Goal: Transaction & Acquisition: Purchase product/service

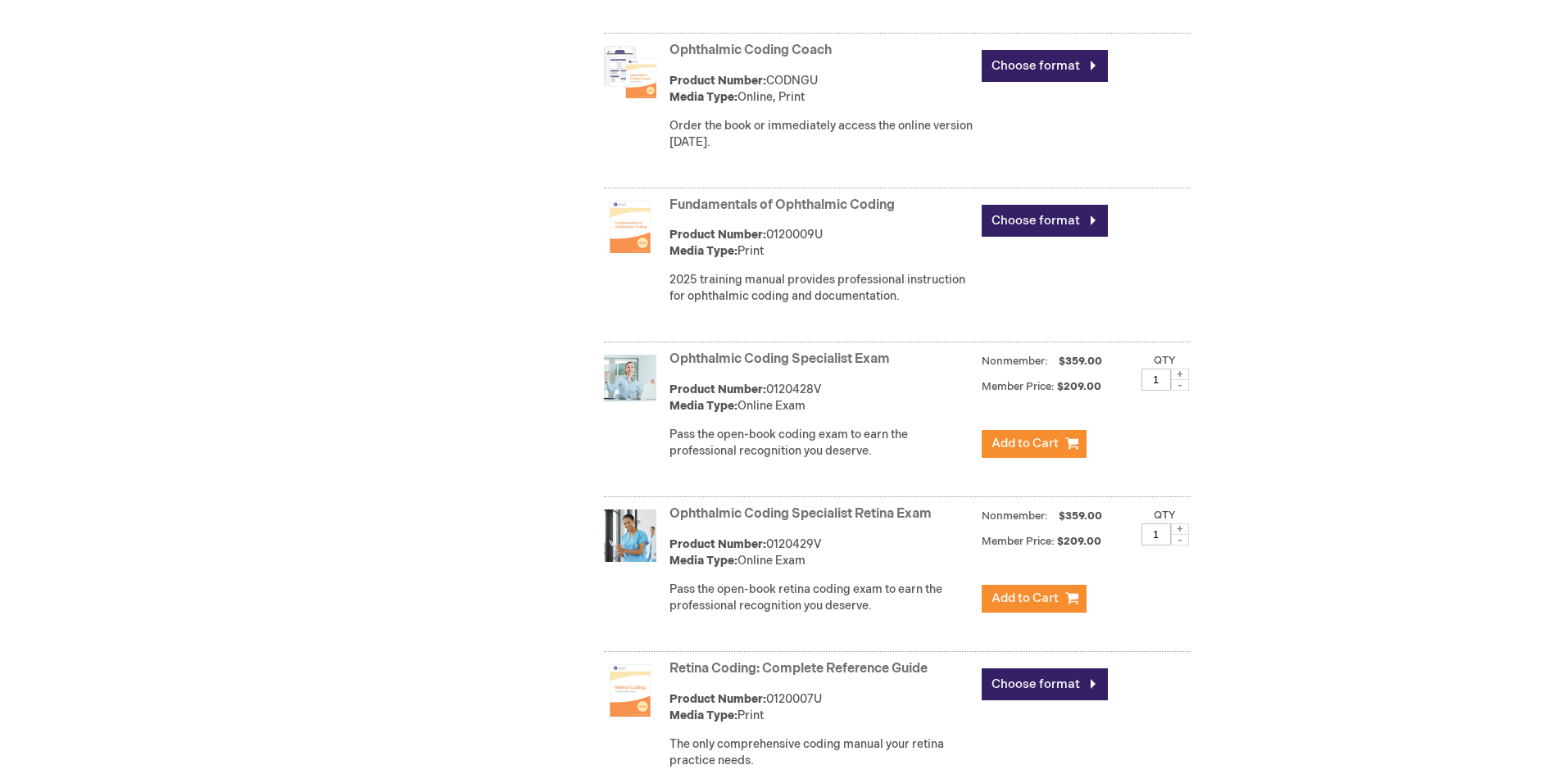
scroll to position [1311, 0]
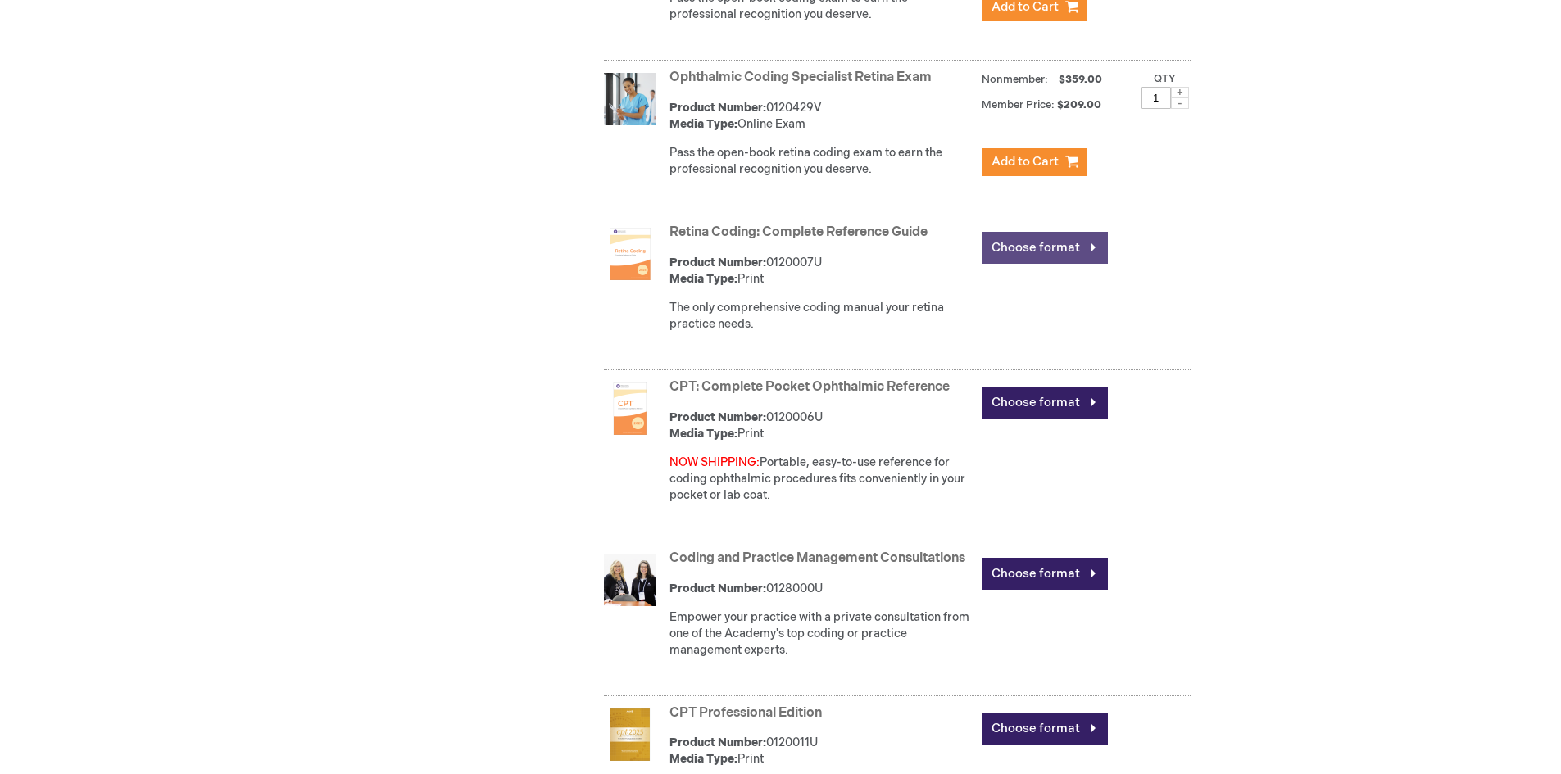
click at [1053, 250] on link "Choose format" at bounding box center [1044, 248] width 126 height 32
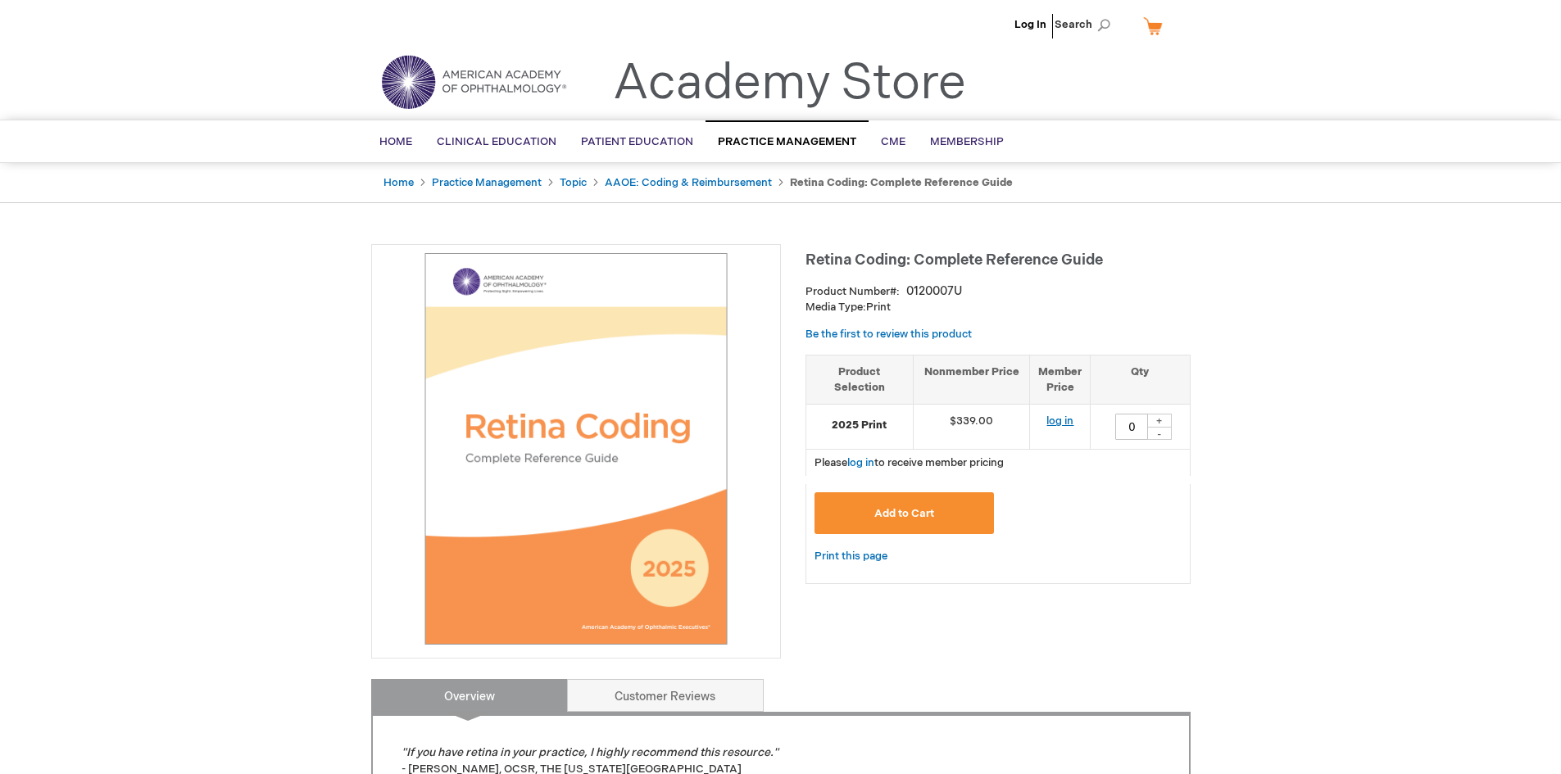
click at [1057, 422] on link "log in" at bounding box center [1059, 421] width 27 height 13
click at [1162, 421] on div "+" at bounding box center [1159, 421] width 25 height 14
type input "1"
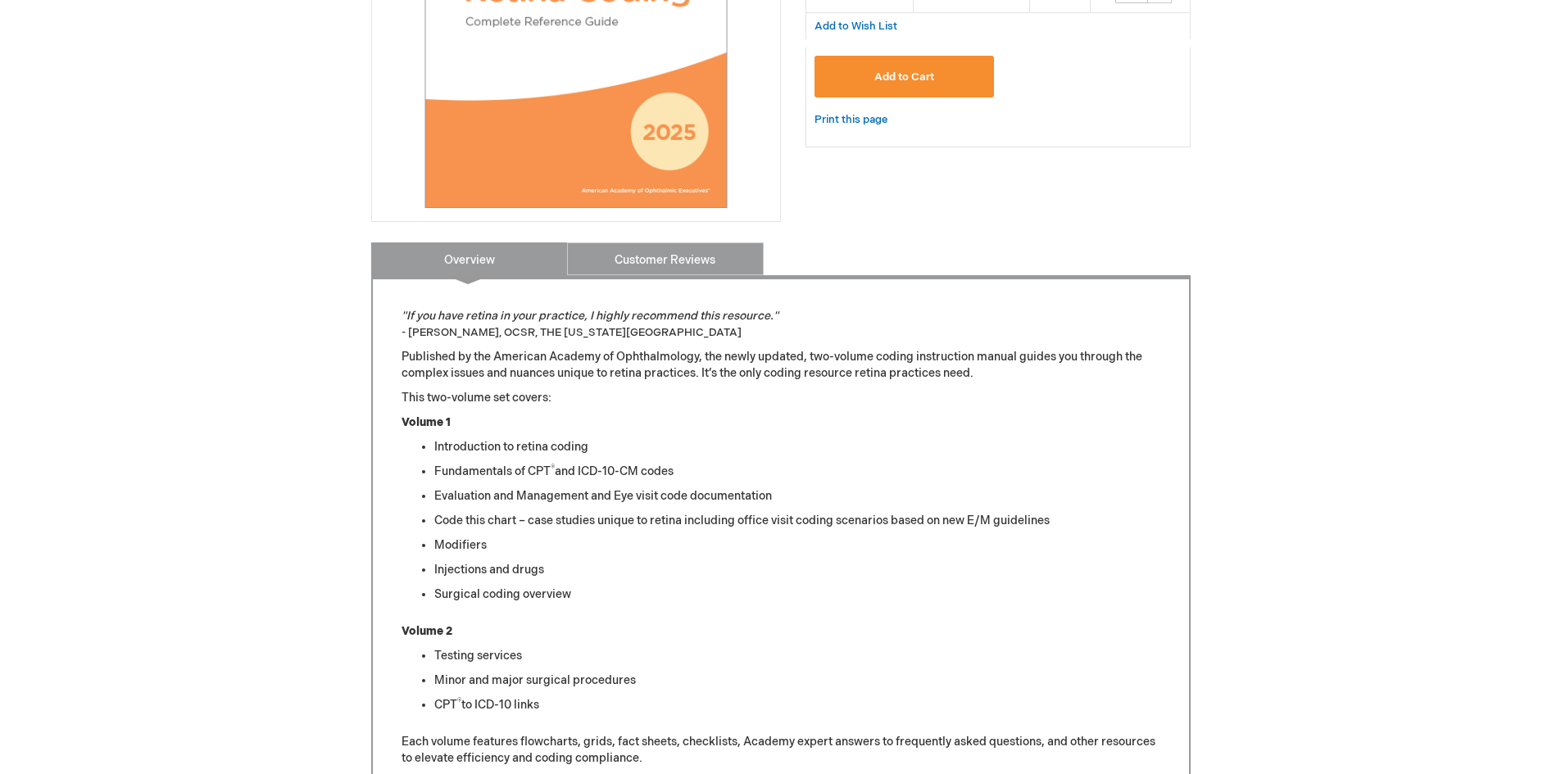
click at [700, 258] on link "Customer Reviews" at bounding box center [665, 259] width 197 height 33
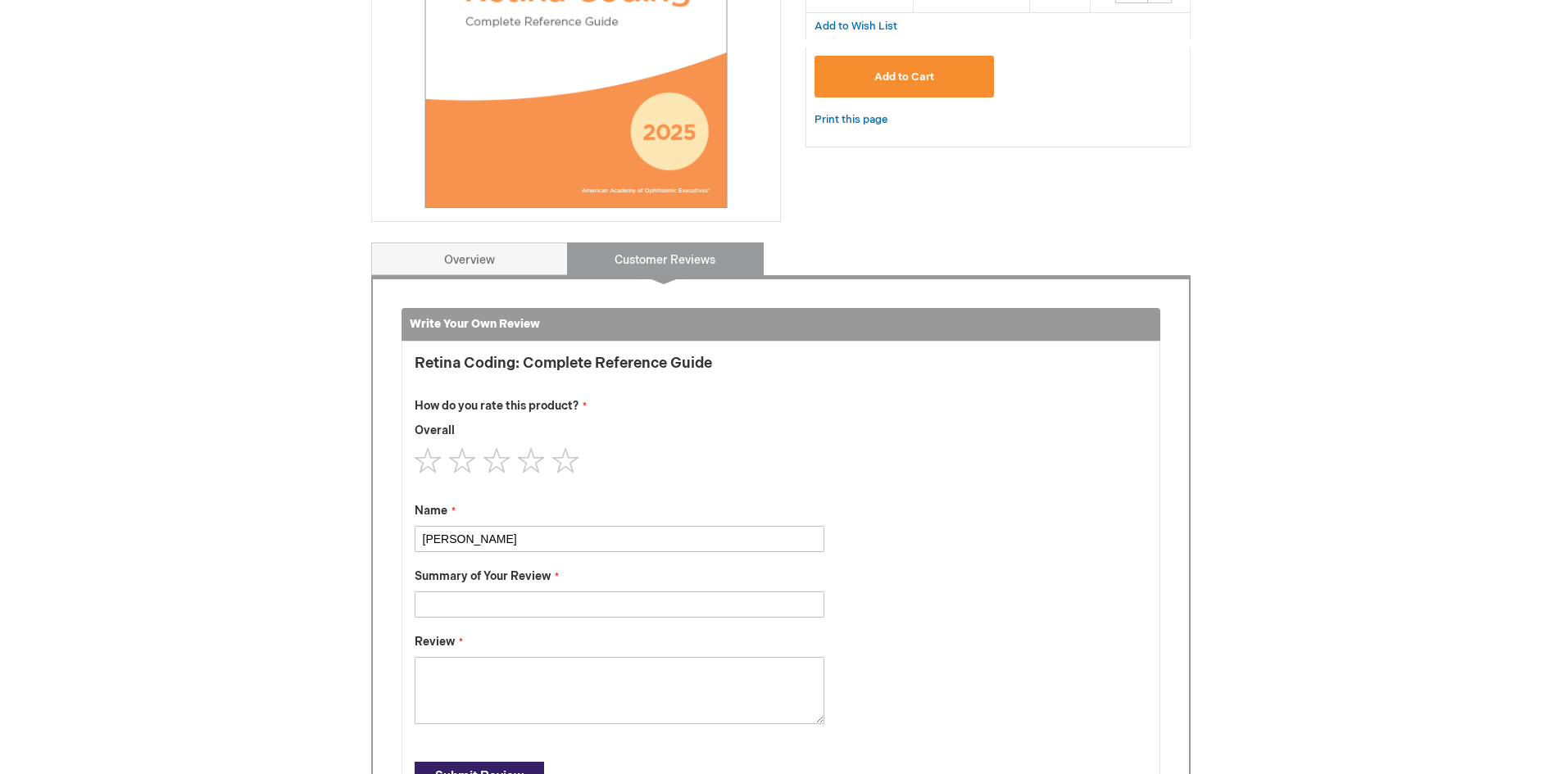
scroll to position [679, 0]
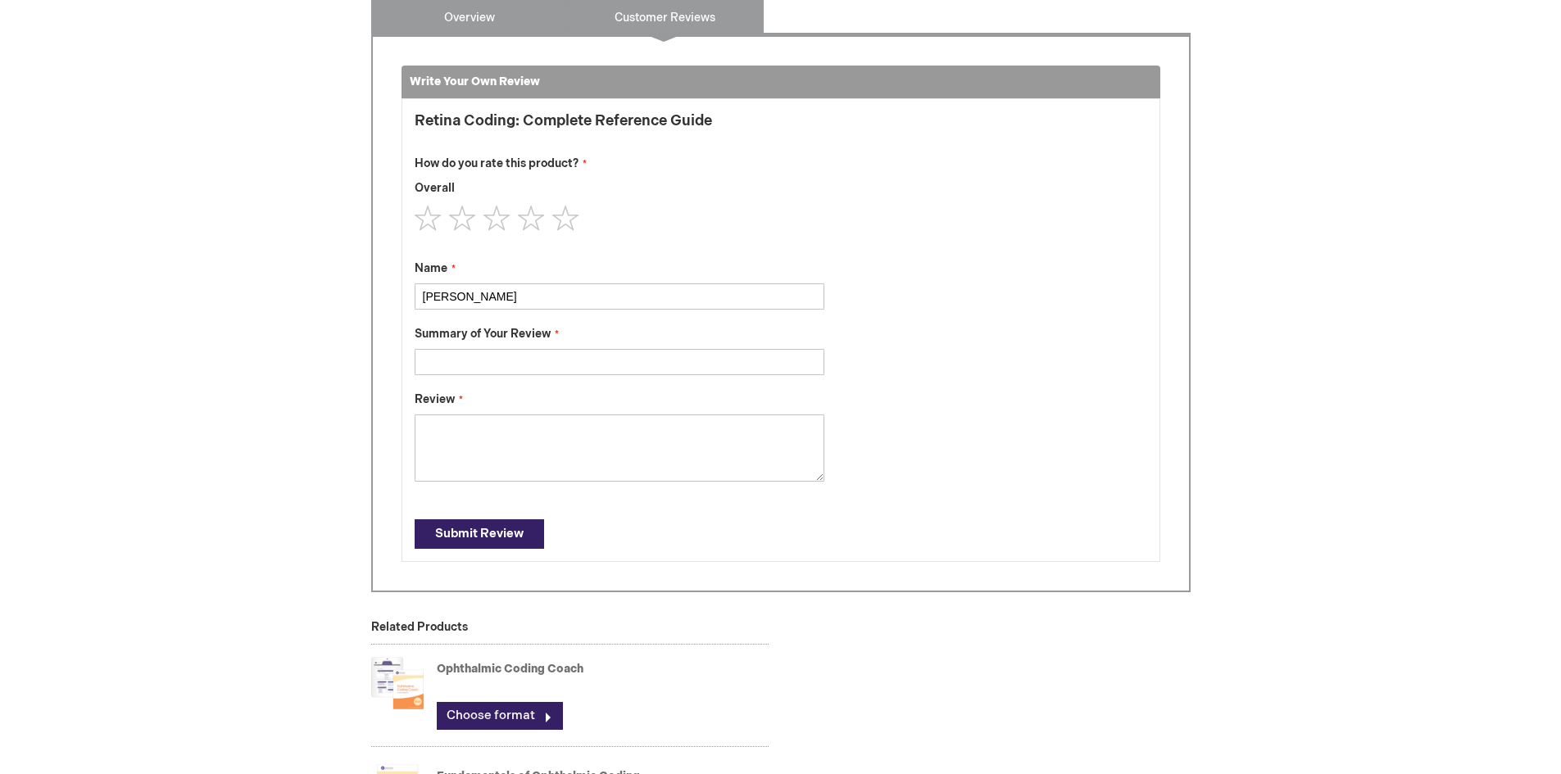
click at [478, 23] on link "Overview" at bounding box center [469, 16] width 197 height 33
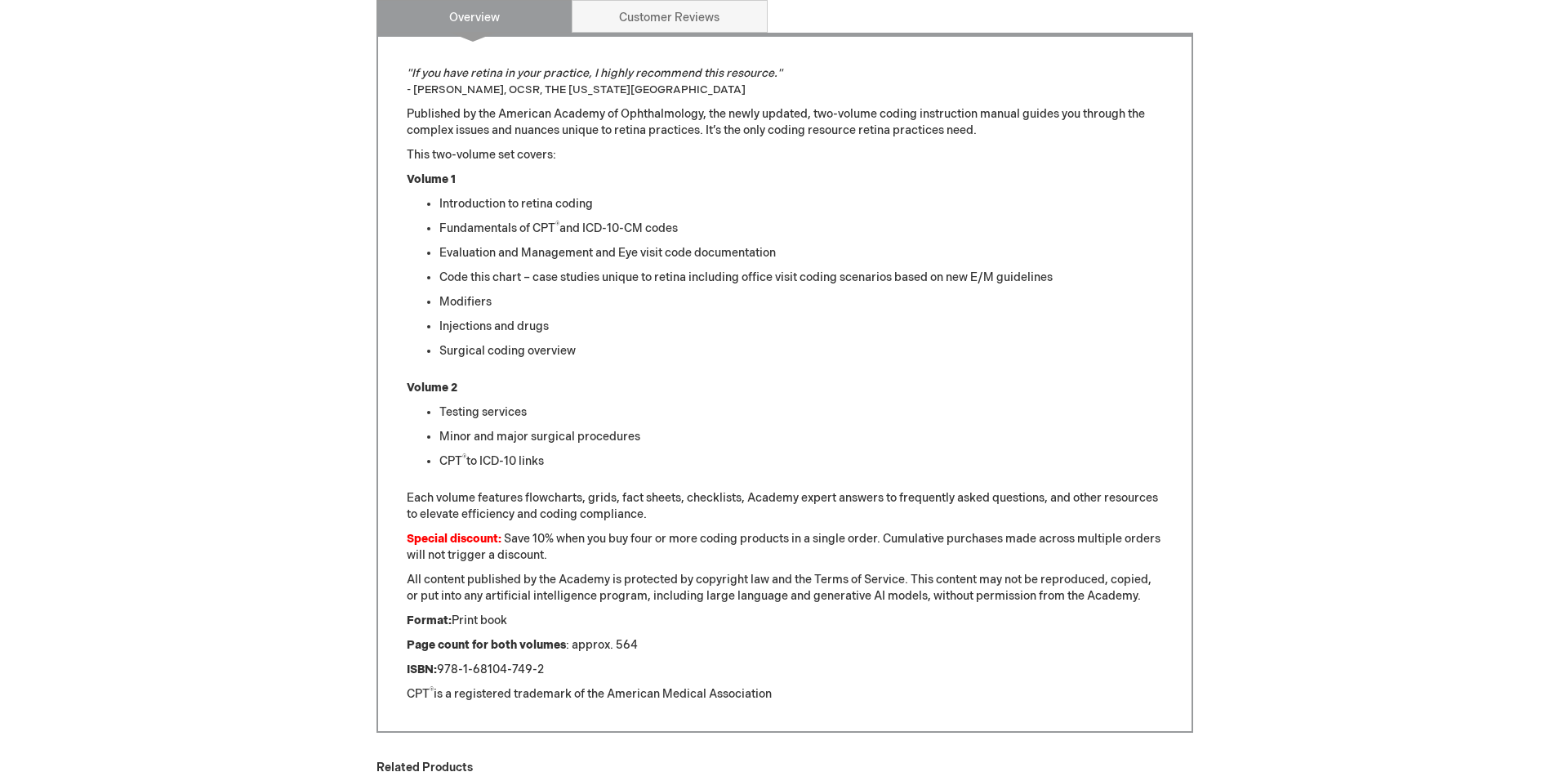
scroll to position [242, 0]
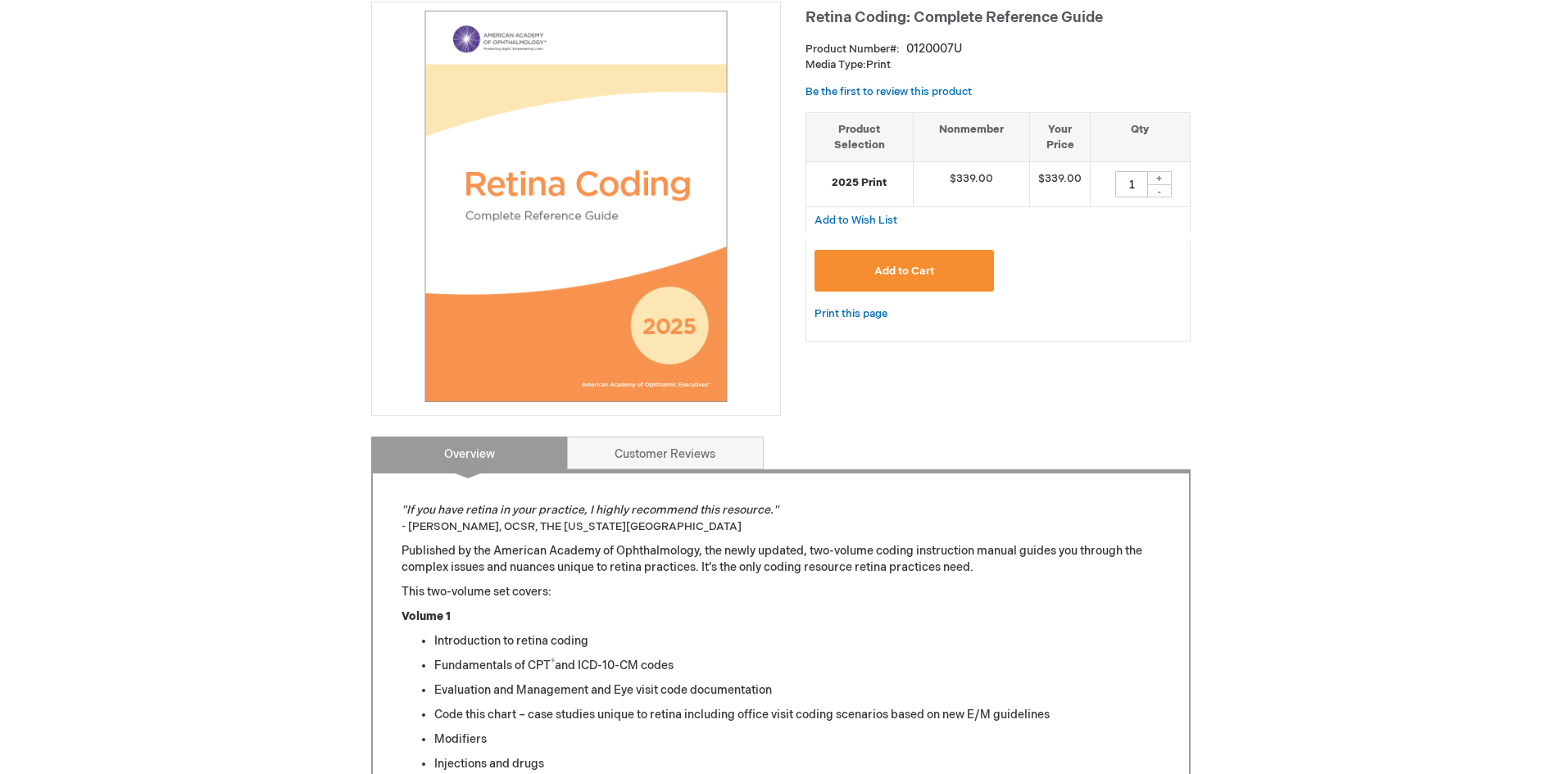
click at [918, 271] on span "Add to Cart" at bounding box center [904, 271] width 60 height 13
